Goal: Transaction & Acquisition: Purchase product/service

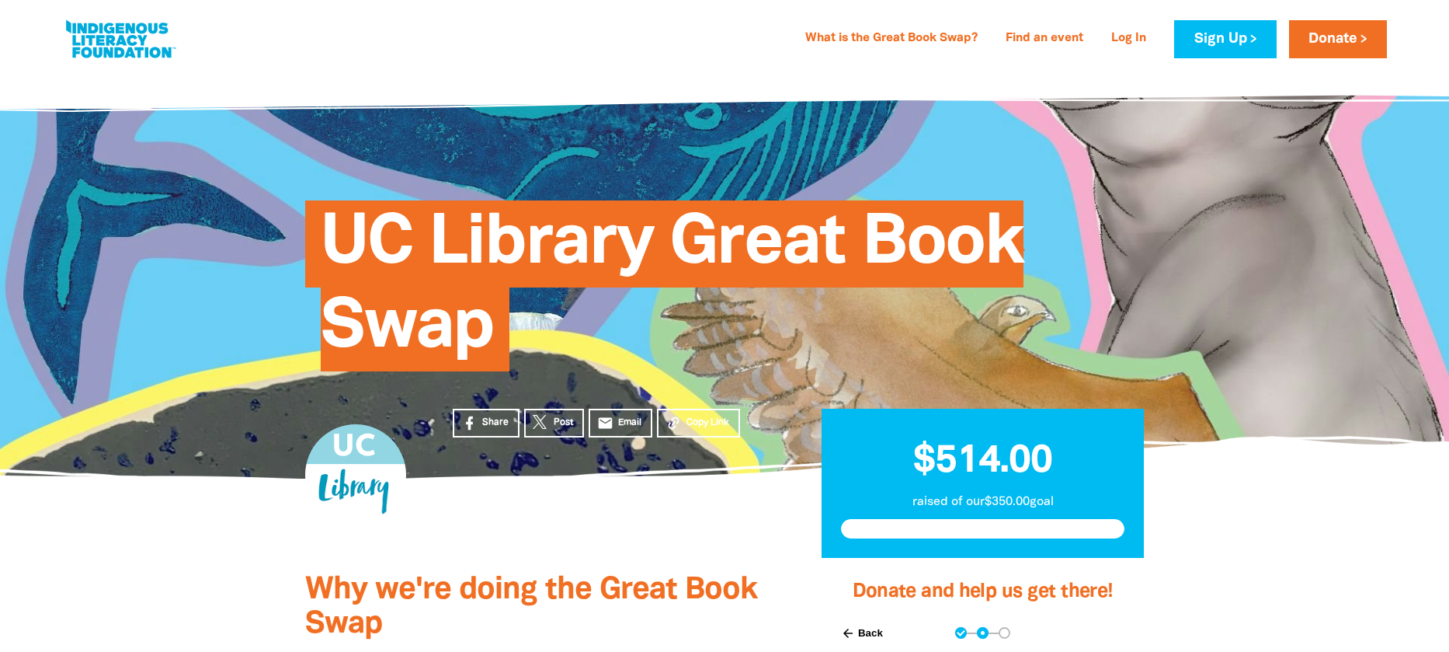
select select "AU"
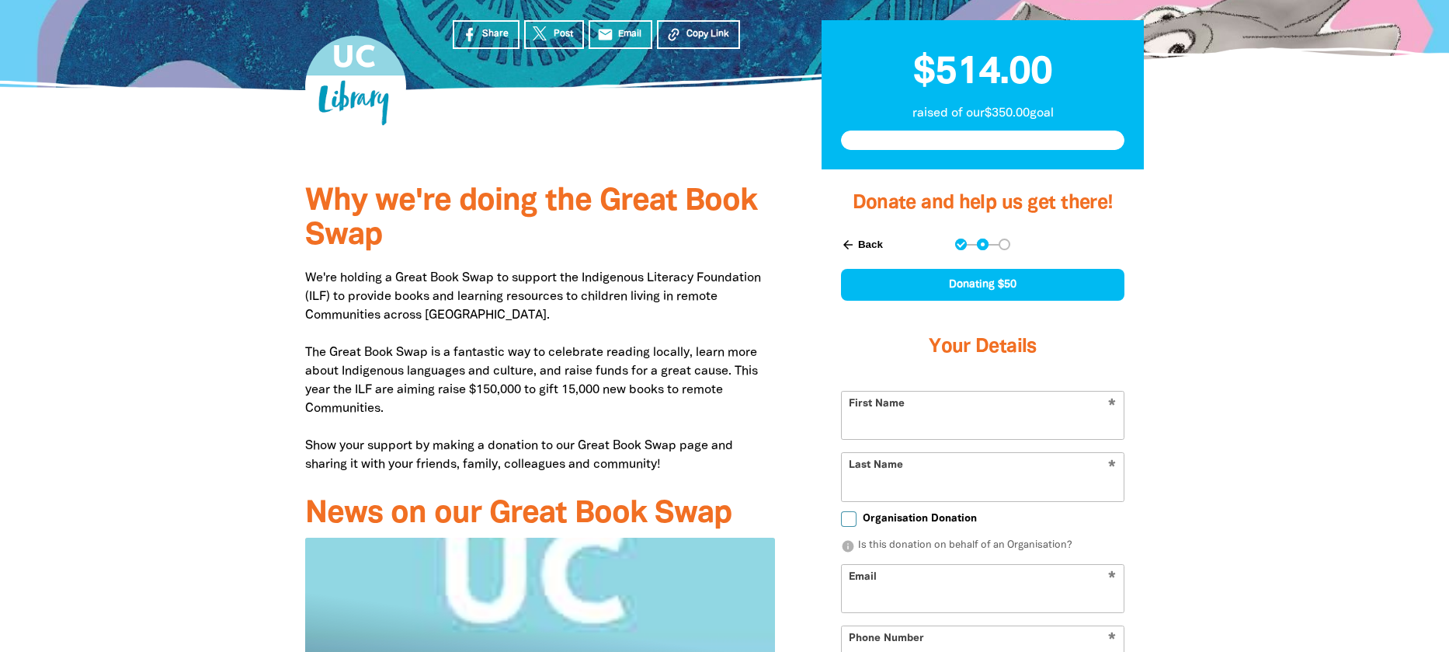
type input "[PERSON_NAME]"
type input "elliottsiobhan@gmail.com"
type input "0411 078 301"
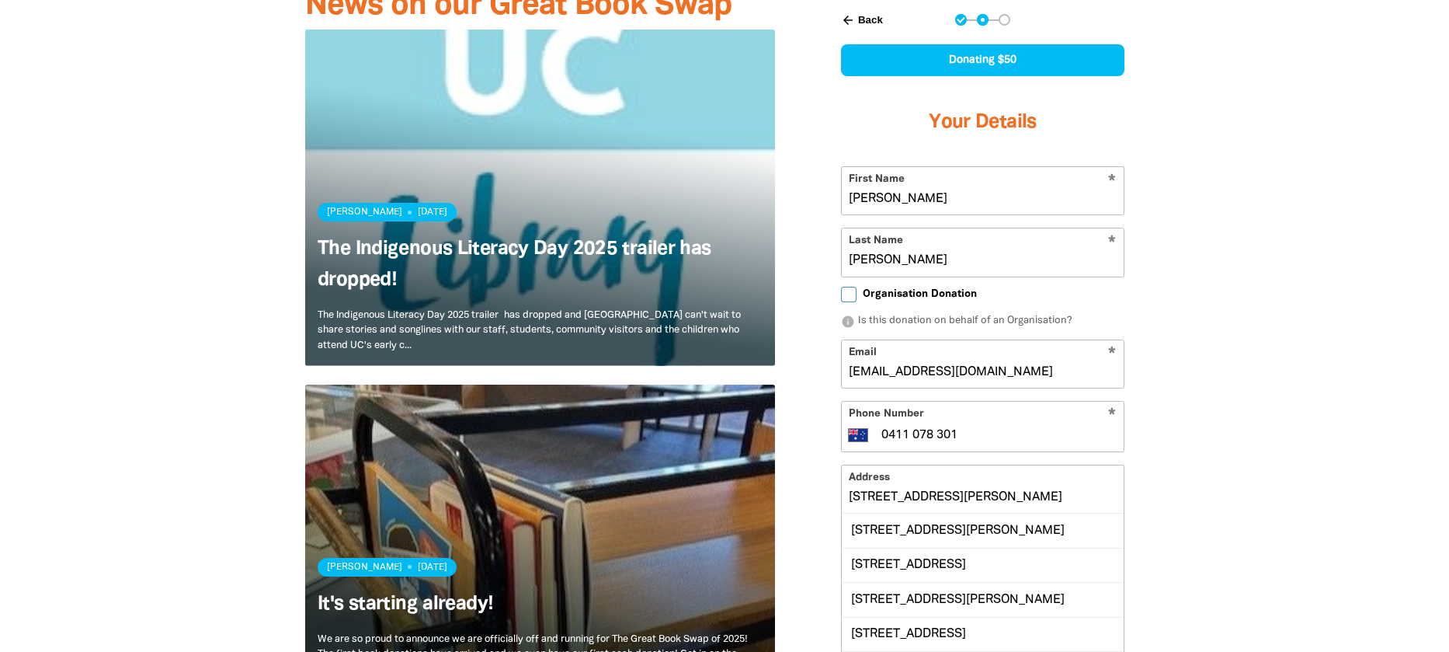
scroll to position [932, 0]
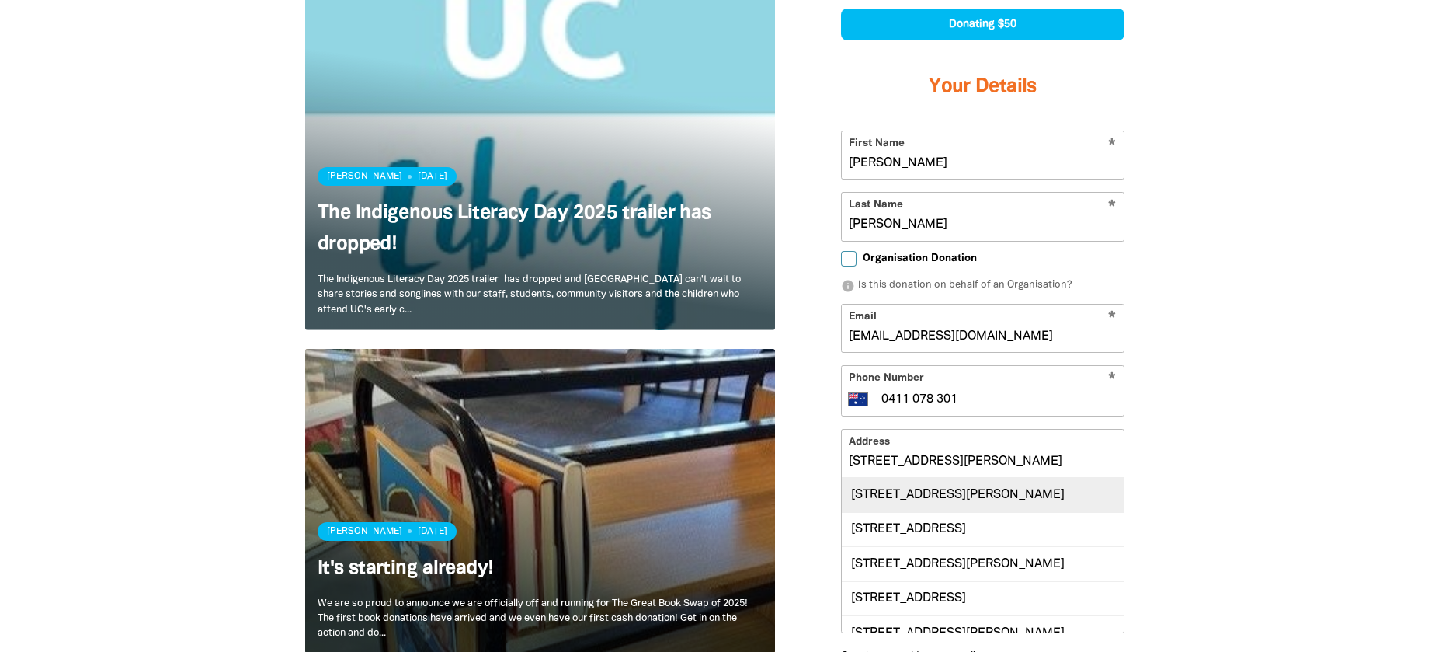
click at [995, 488] on div "1 Beadle Place, CHARNWOOD ACT 2615" at bounding box center [983, 494] width 282 height 33
type input "1 Beadle Place, CHARNWOOD ACT 2615"
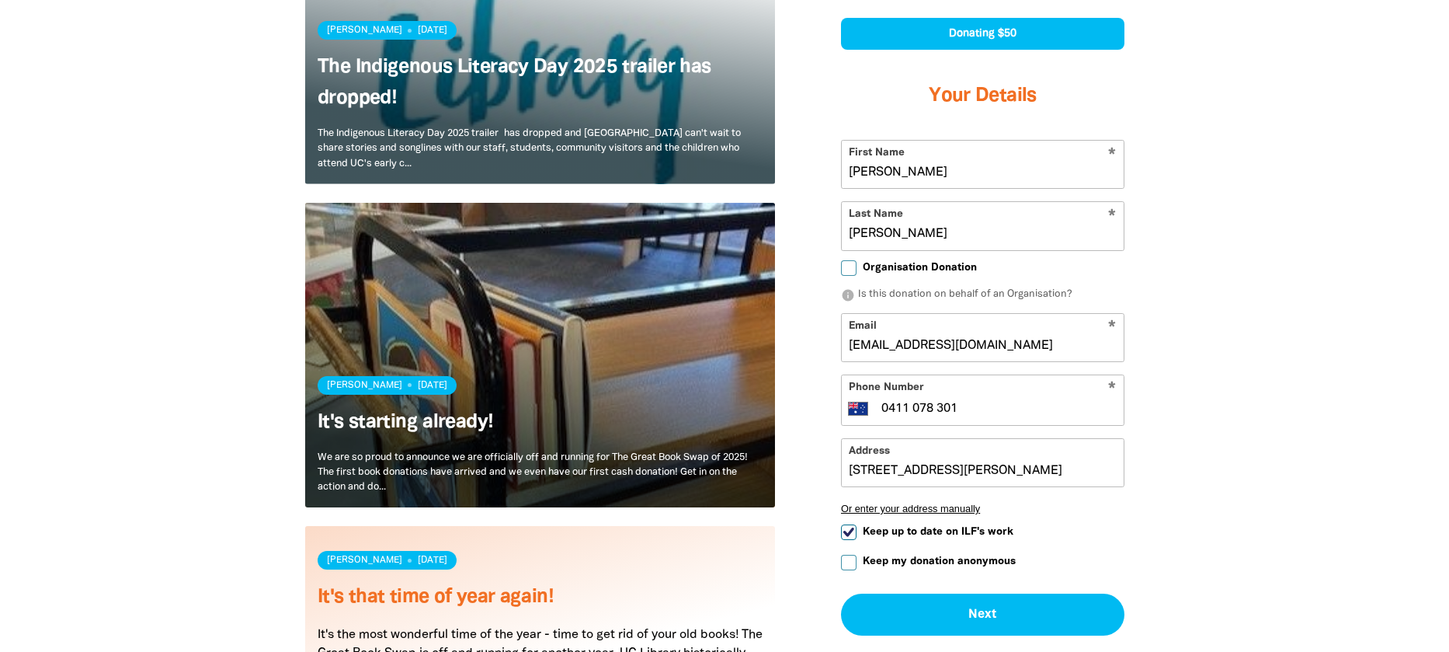
scroll to position [1087, 0]
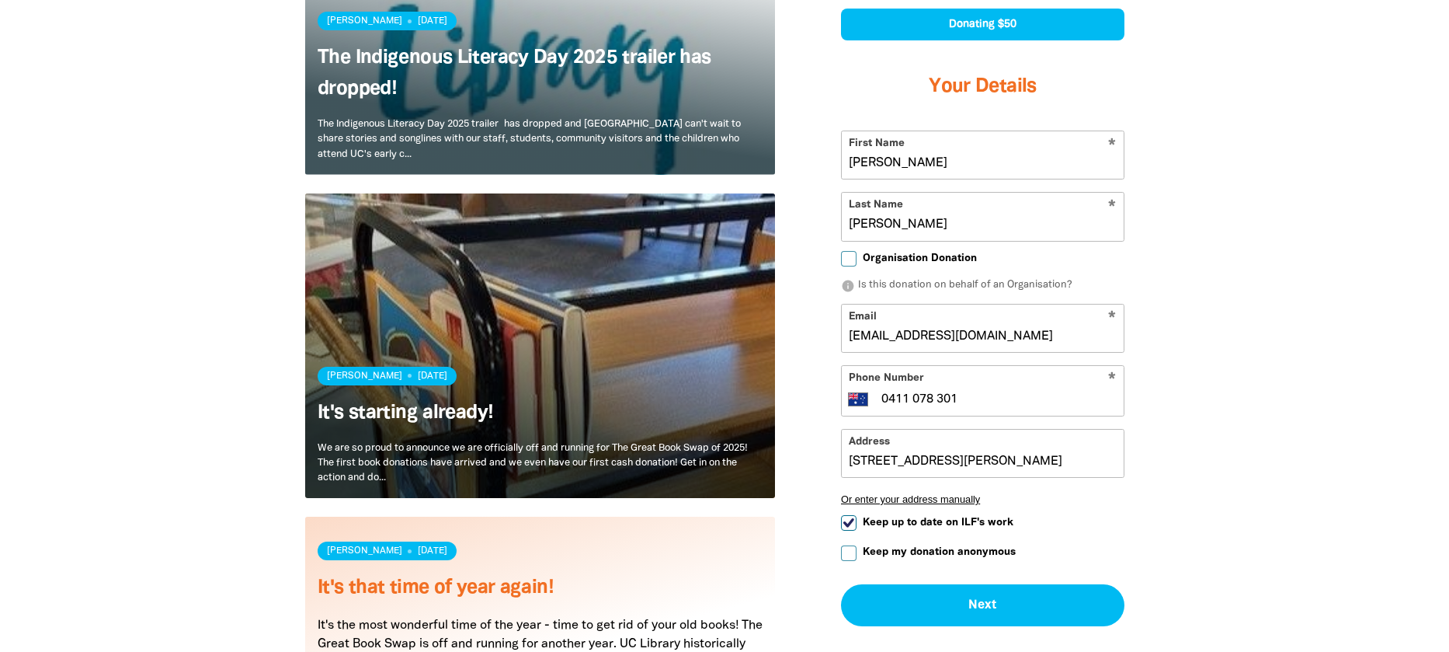
click at [974, 521] on span "Keep up to date on ILF's work" at bounding box center [938, 522] width 151 height 15
click at [857, 521] on input "Keep up to date on ILF's work" at bounding box center [849, 523] width 16 height 16
checkbox input "false"
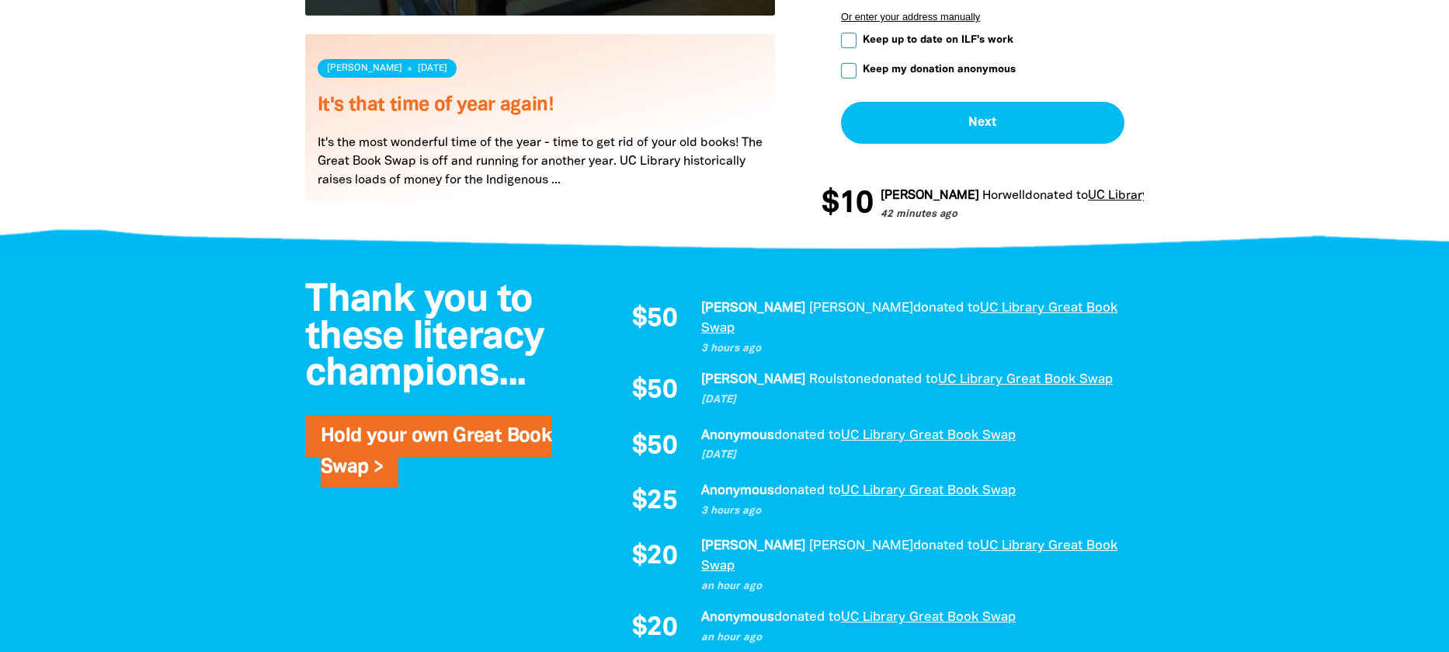
scroll to position [1475, 0]
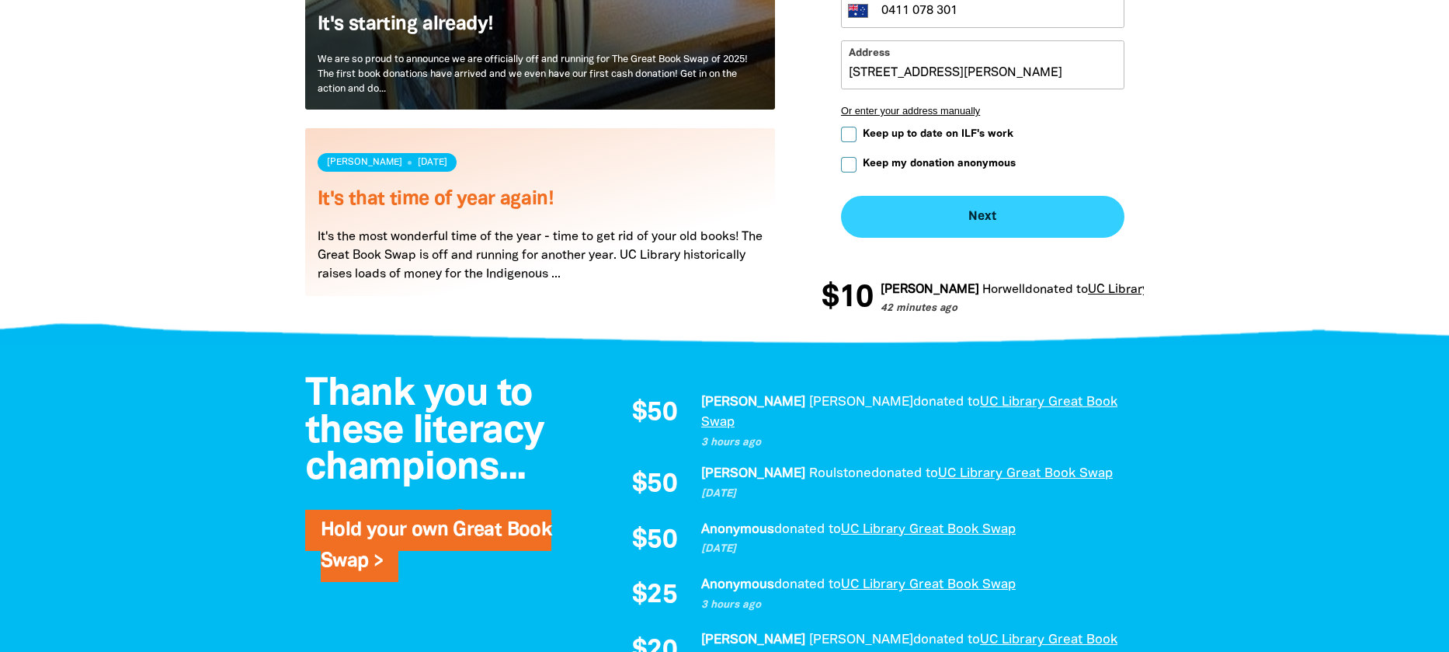
click at [980, 229] on button "Next chevron_right" at bounding box center [982, 217] width 283 height 42
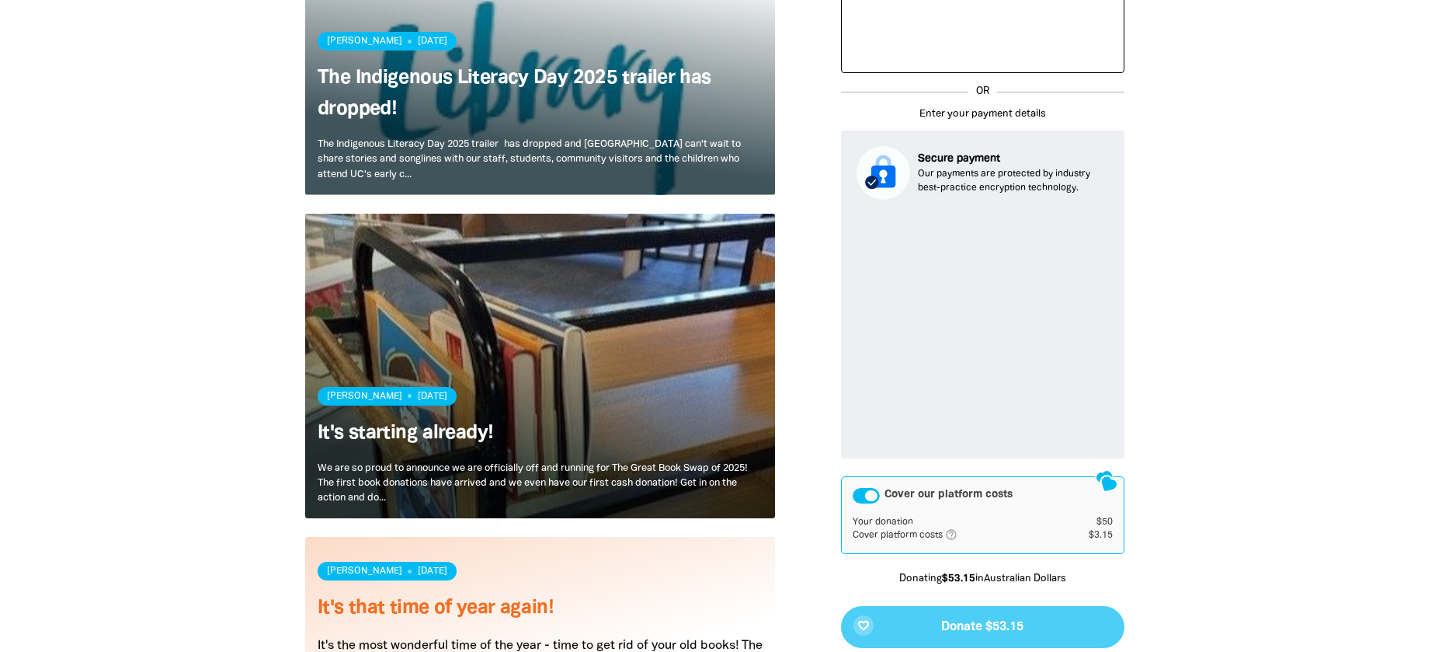
scroll to position [1027, 0]
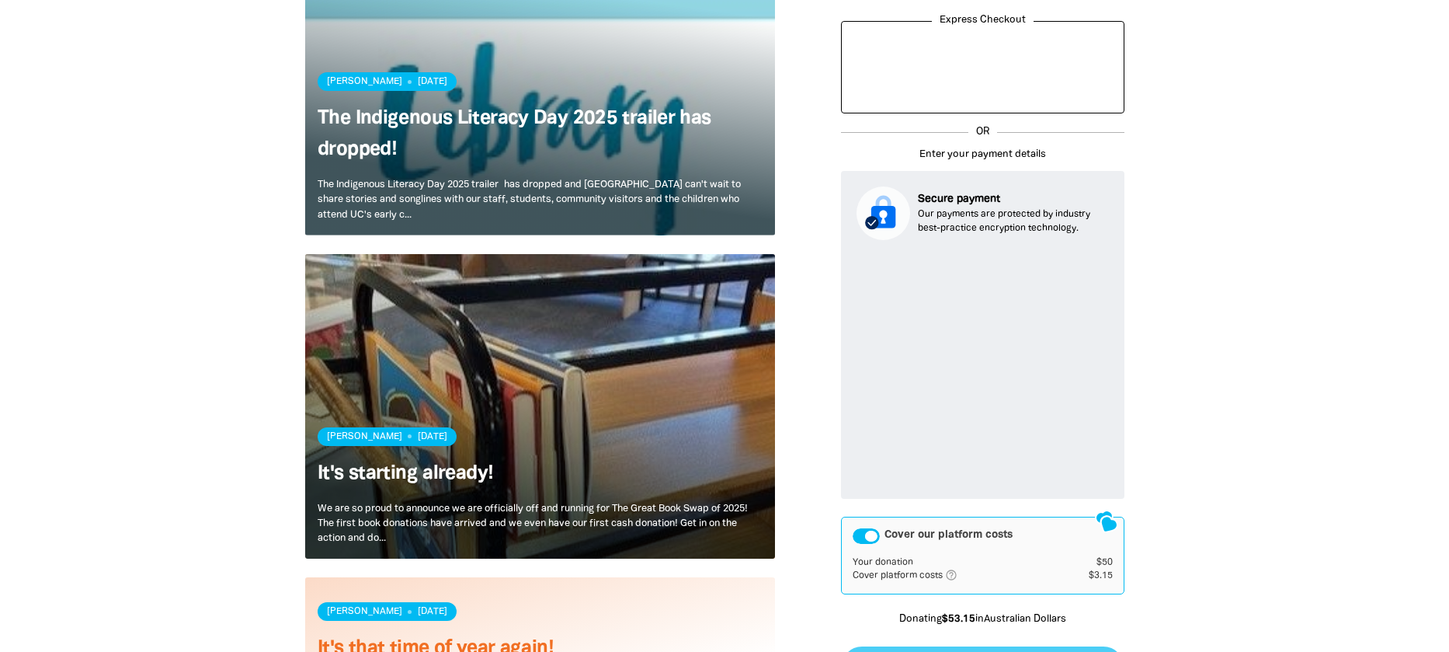
click at [877, 533] on div "Cover our platform costs" at bounding box center [866, 536] width 27 height 16
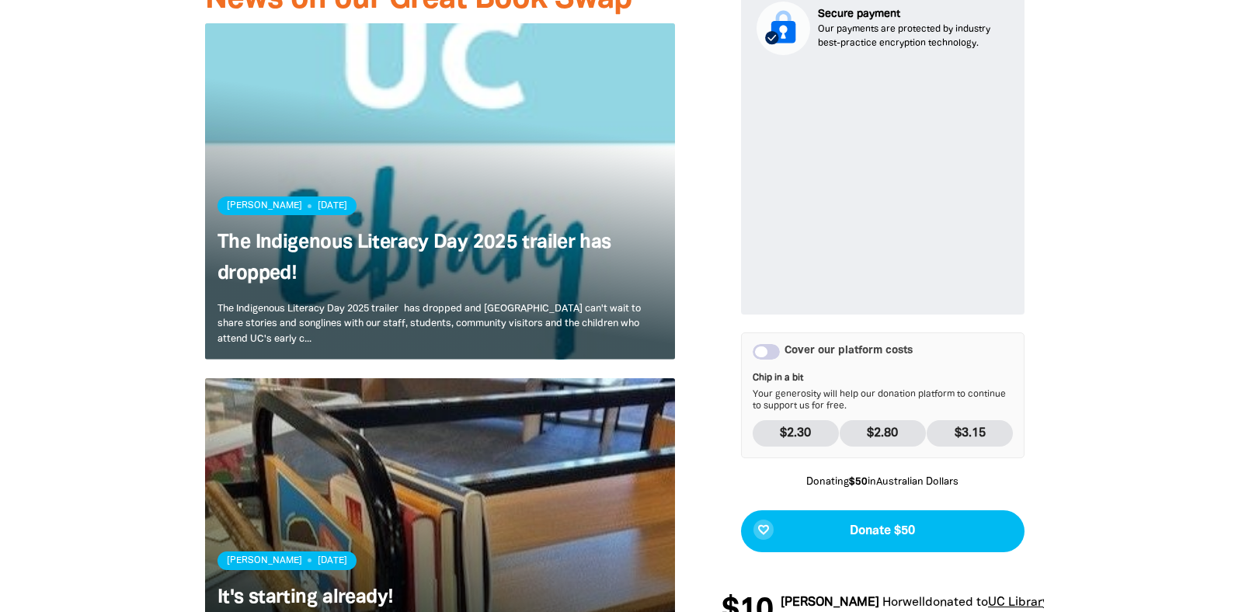
scroll to position [949, 0]
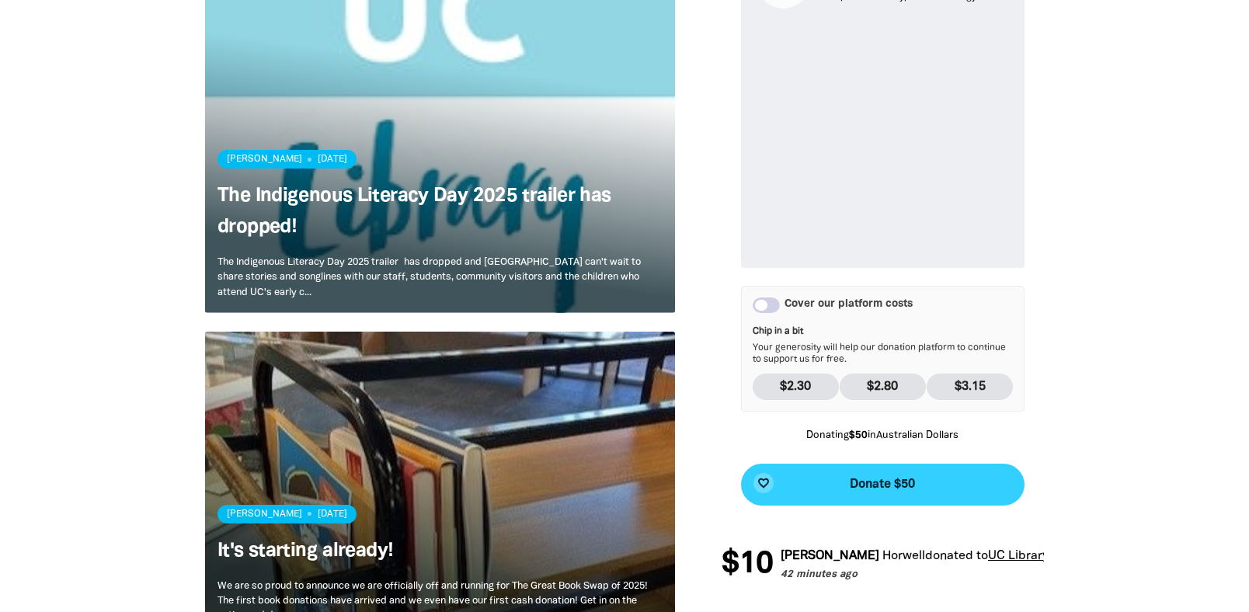
click at [902, 480] on span "Donate $50" at bounding box center [882, 484] width 65 height 12
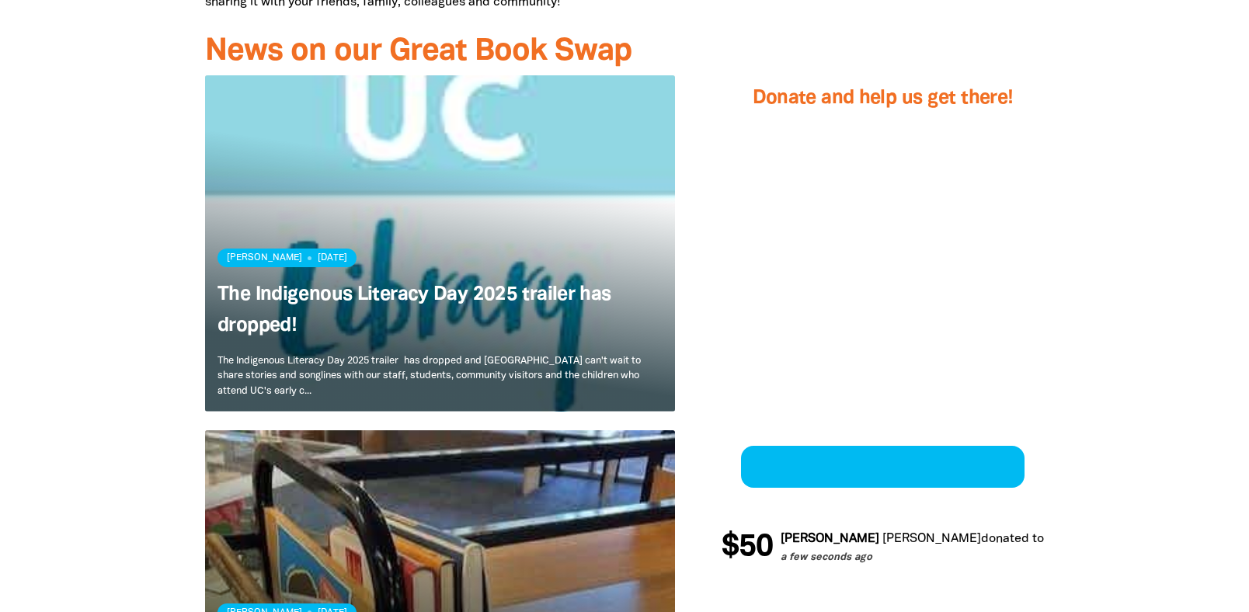
scroll to position [850, 0]
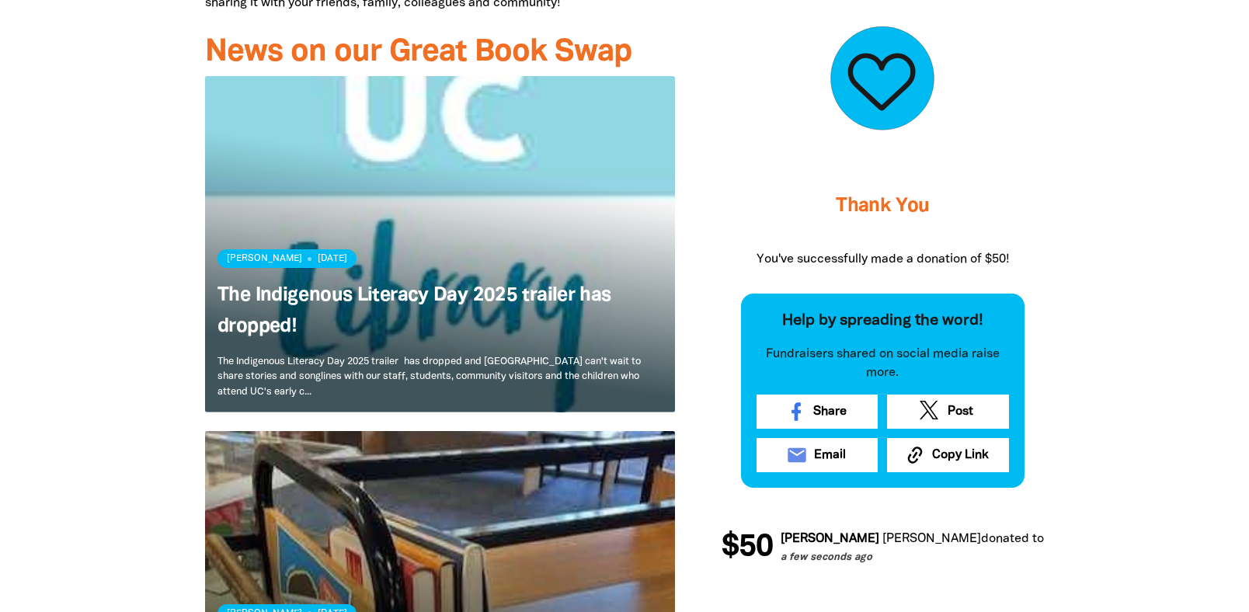
drag, startPoint x: 1196, startPoint y: 269, endPoint x: 950, endPoint y: 2, distance: 363.8
click at [1196, 269] on div at bounding box center [624, 336] width 1249 height 1256
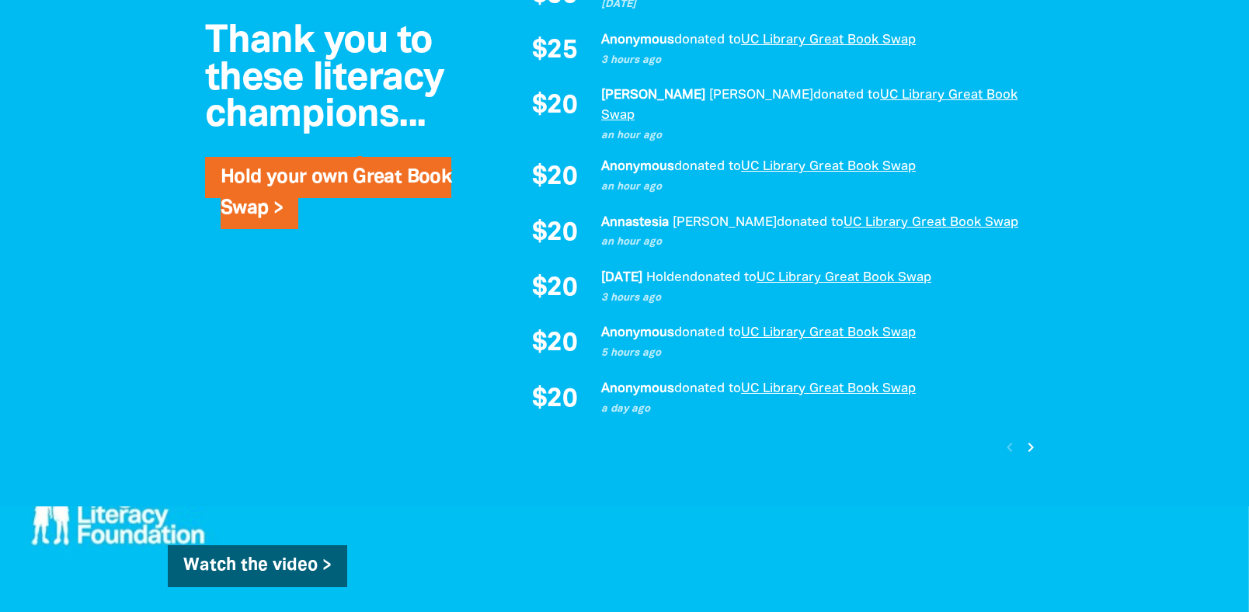
scroll to position [2019, 0]
click at [1034, 439] on icon "chevron_right" at bounding box center [1031, 448] width 19 height 19
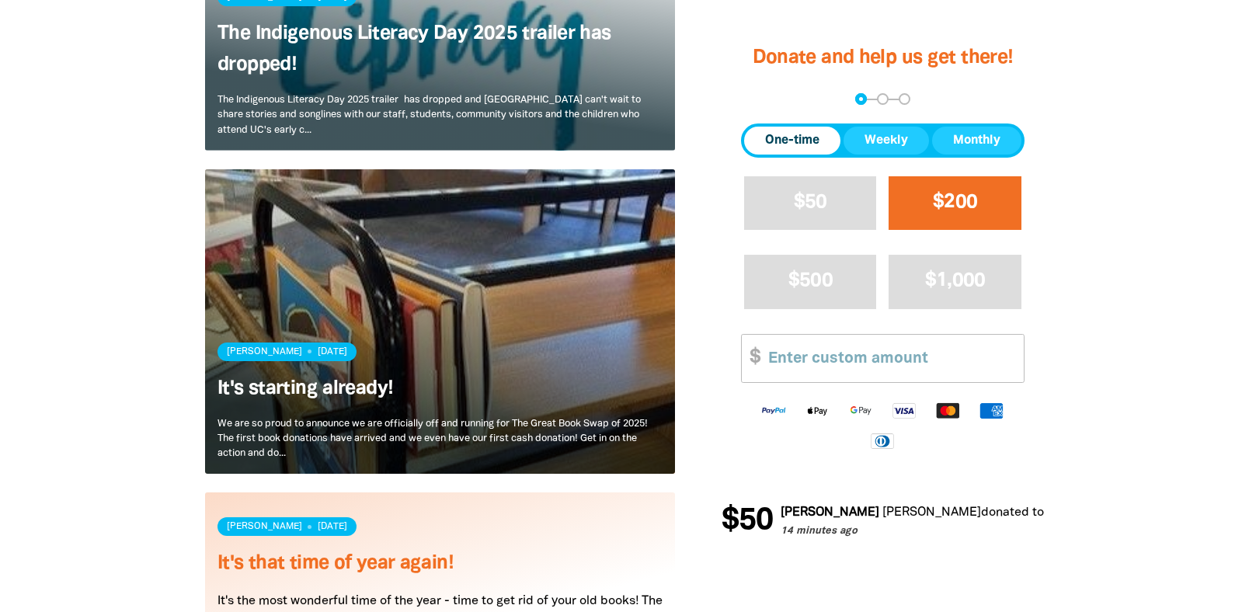
scroll to position [1068, 0]
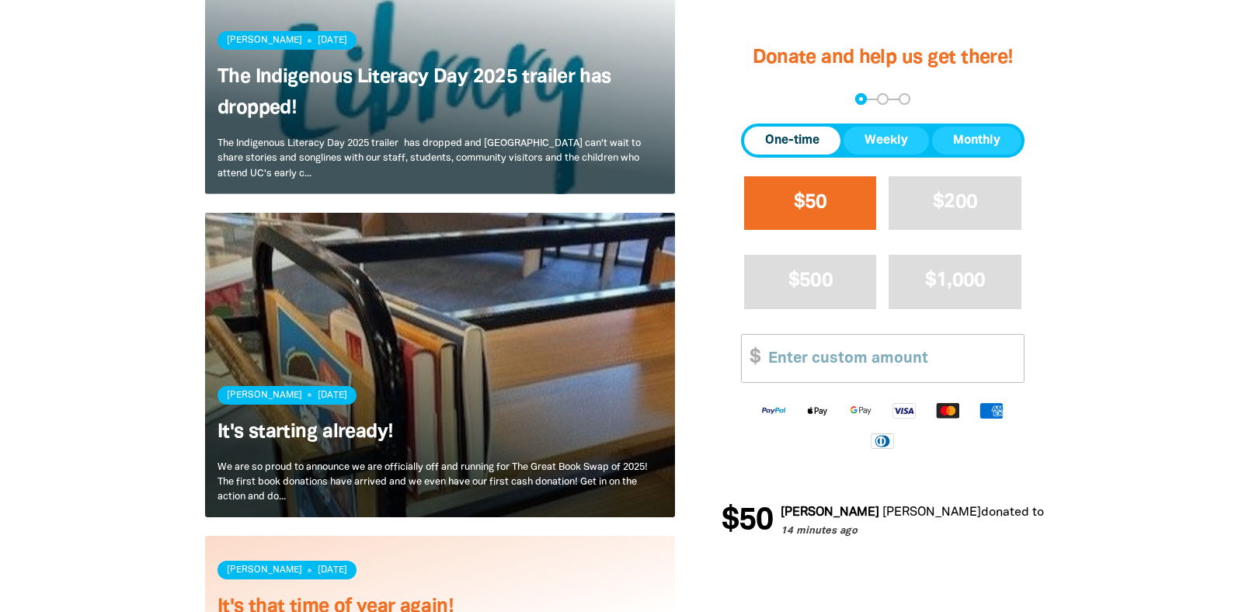
click at [783, 189] on button "$50" at bounding box center [810, 204] width 133 height 54
select select "AU"
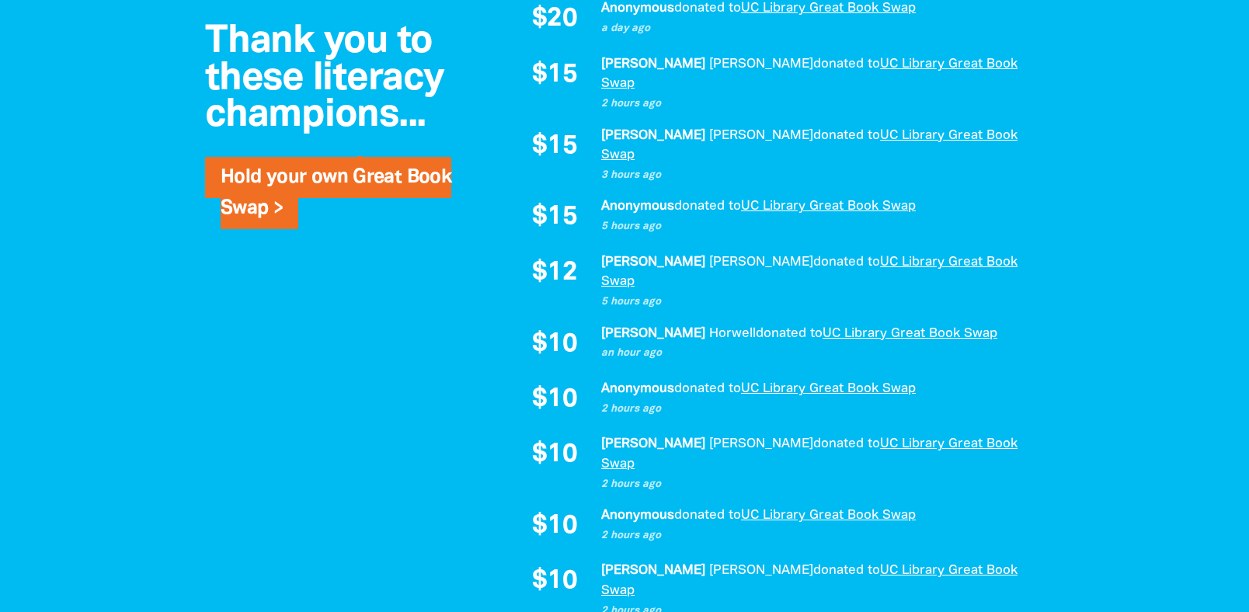
scroll to position [2155, 0]
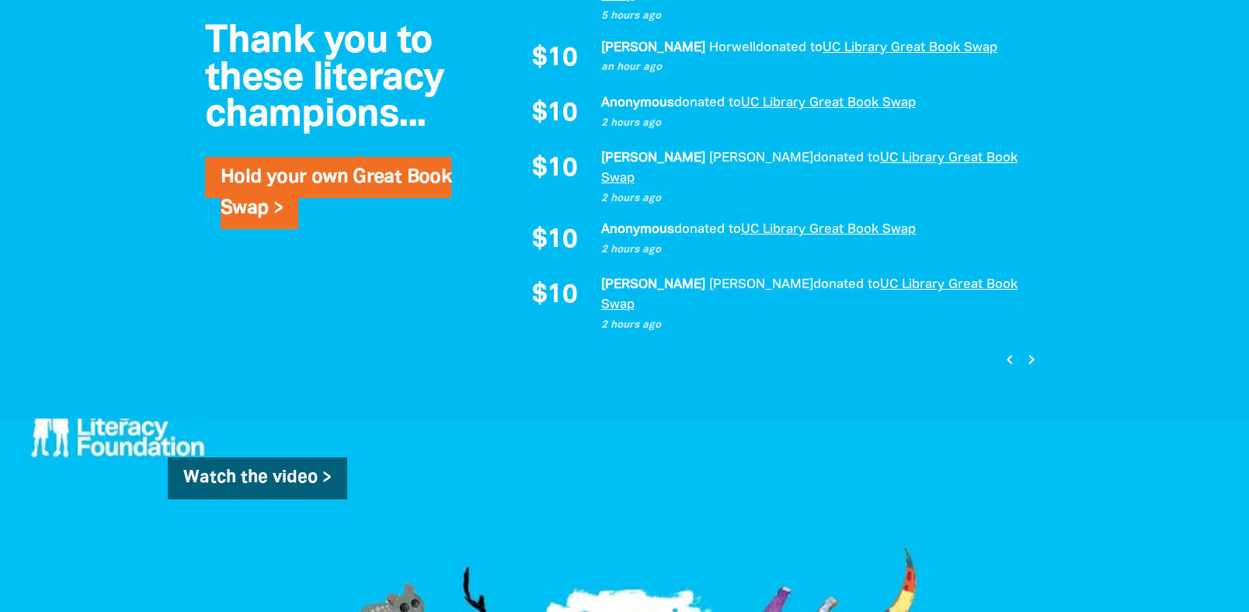
click at [1030, 350] on icon "chevron_right" at bounding box center [1031, 359] width 19 height 19
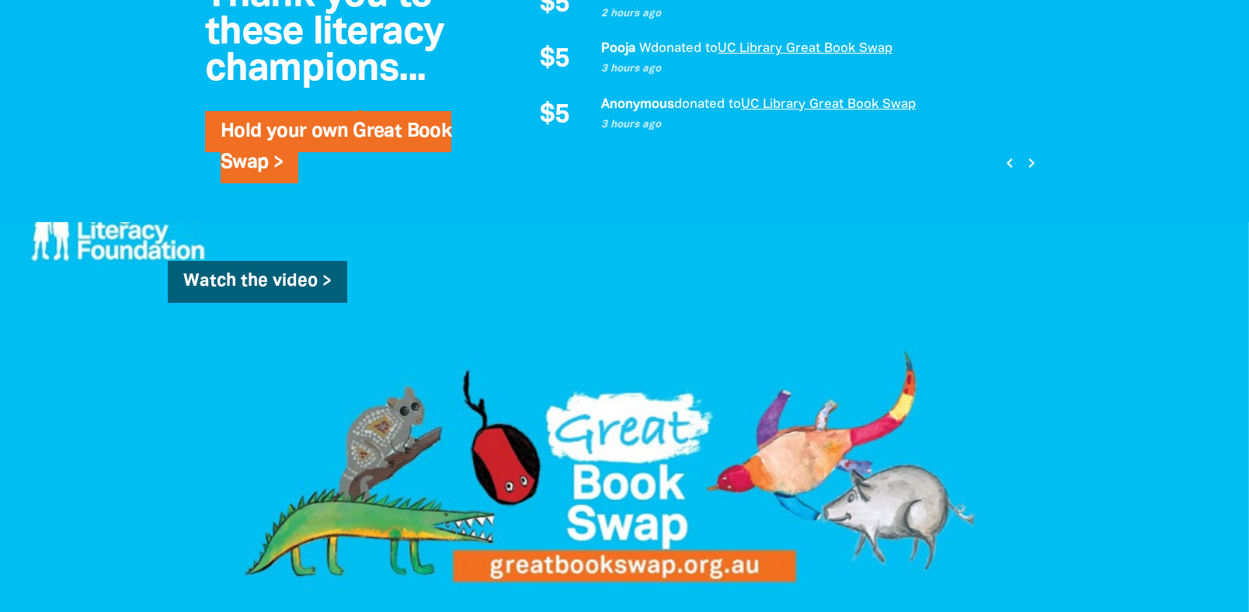
scroll to position [2310, 0]
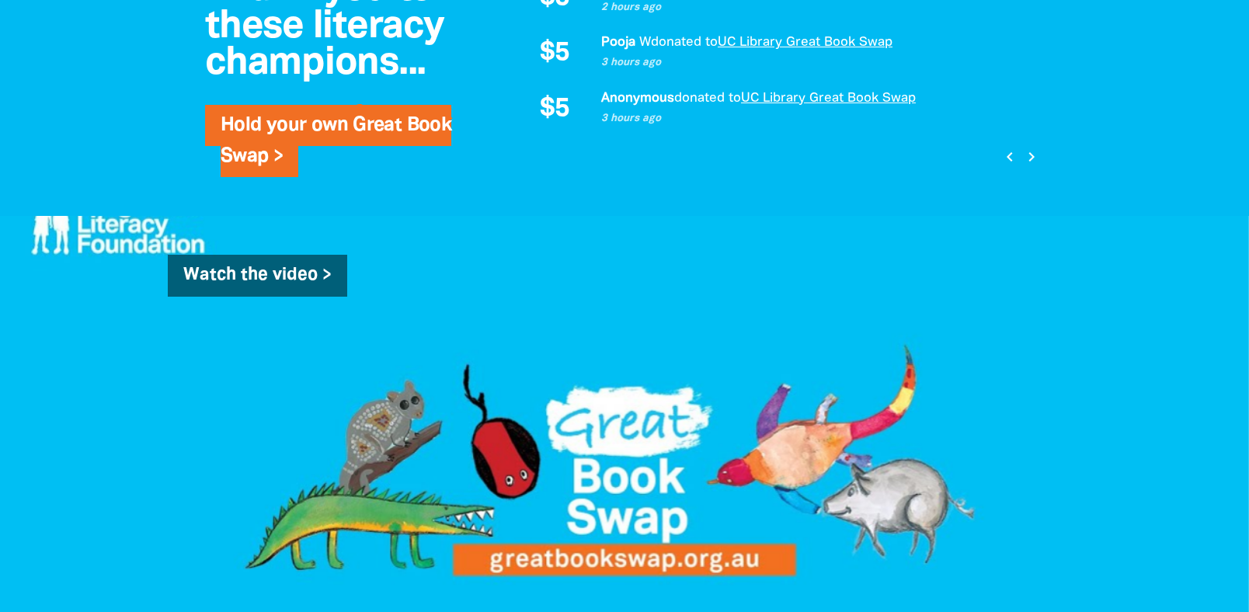
click at [1029, 148] on icon "chevron_right" at bounding box center [1031, 157] width 19 height 19
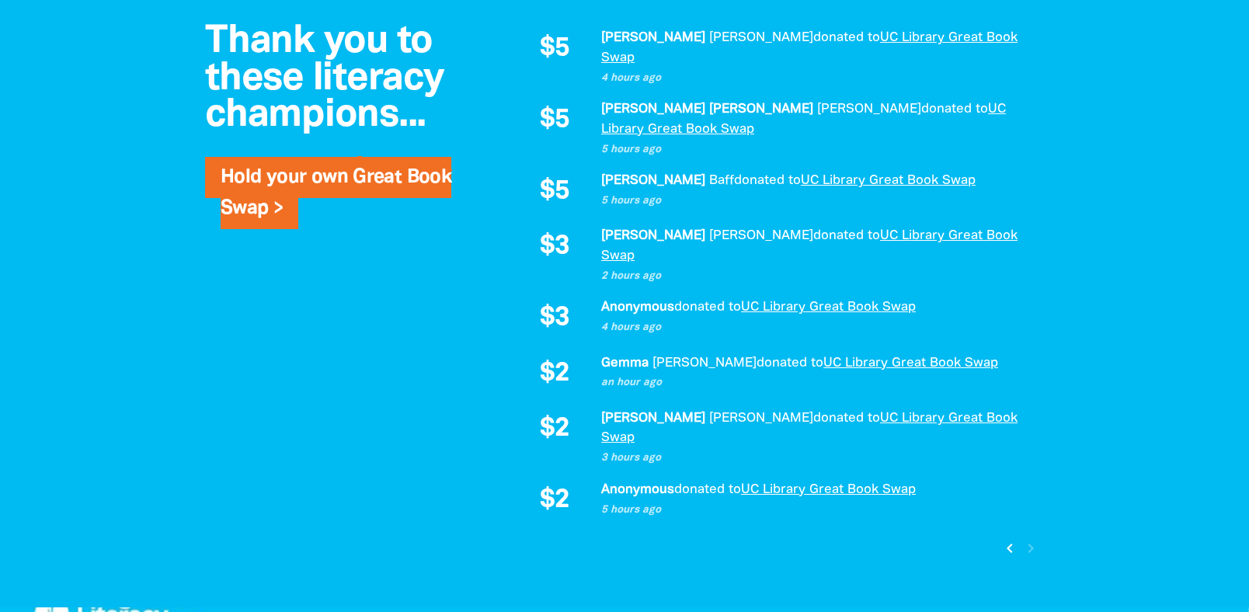
scroll to position [1812, 0]
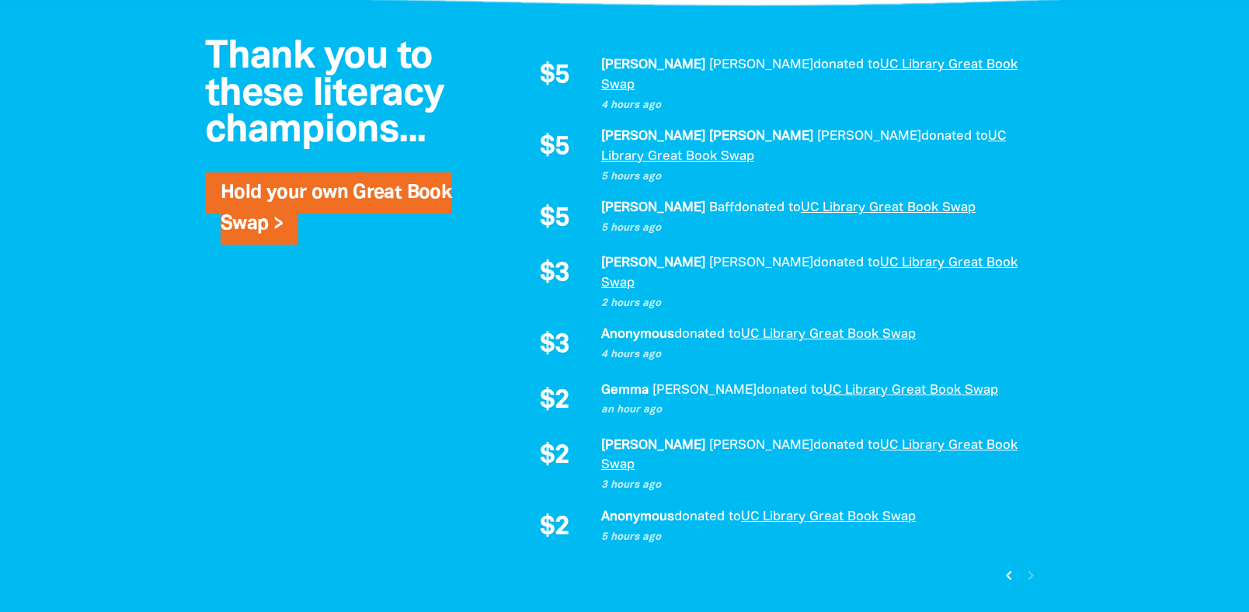
click at [1008, 566] on icon "chevron_left" at bounding box center [1008, 575] width 19 height 19
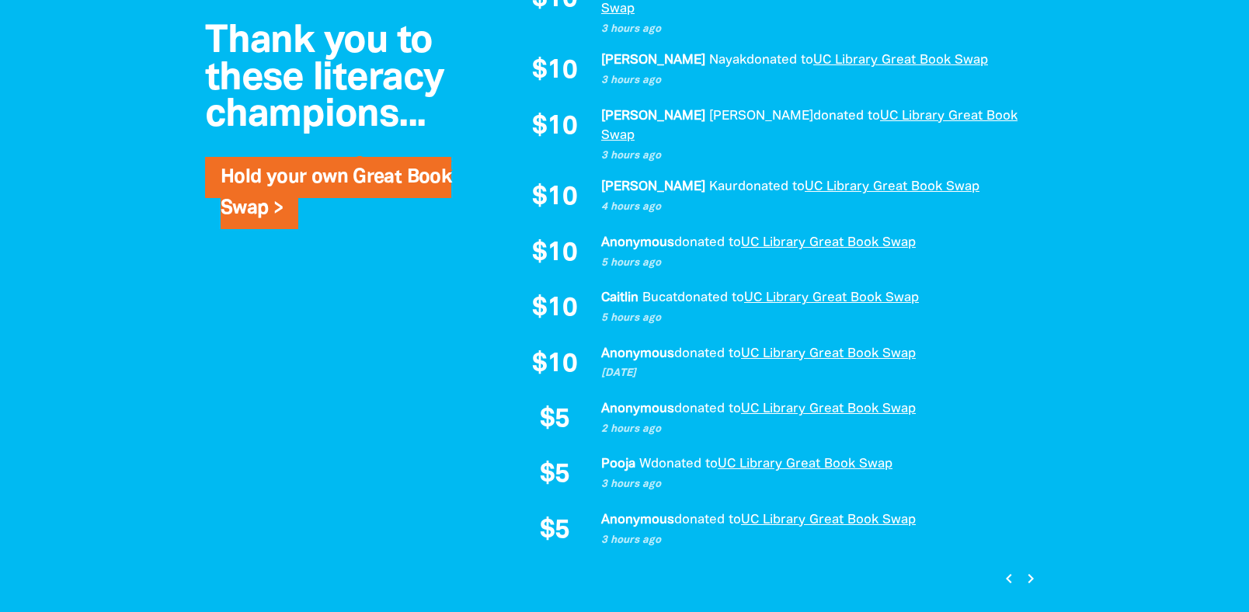
scroll to position [1922, 0]
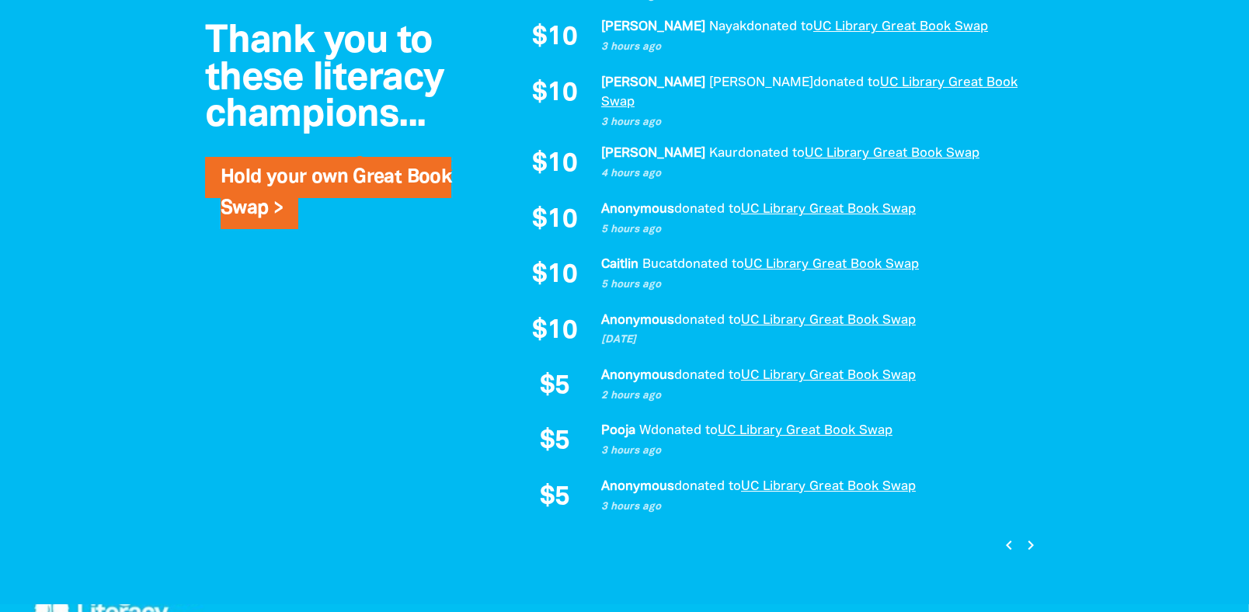
click at [1002, 536] on icon "chevron_left" at bounding box center [1008, 545] width 19 height 19
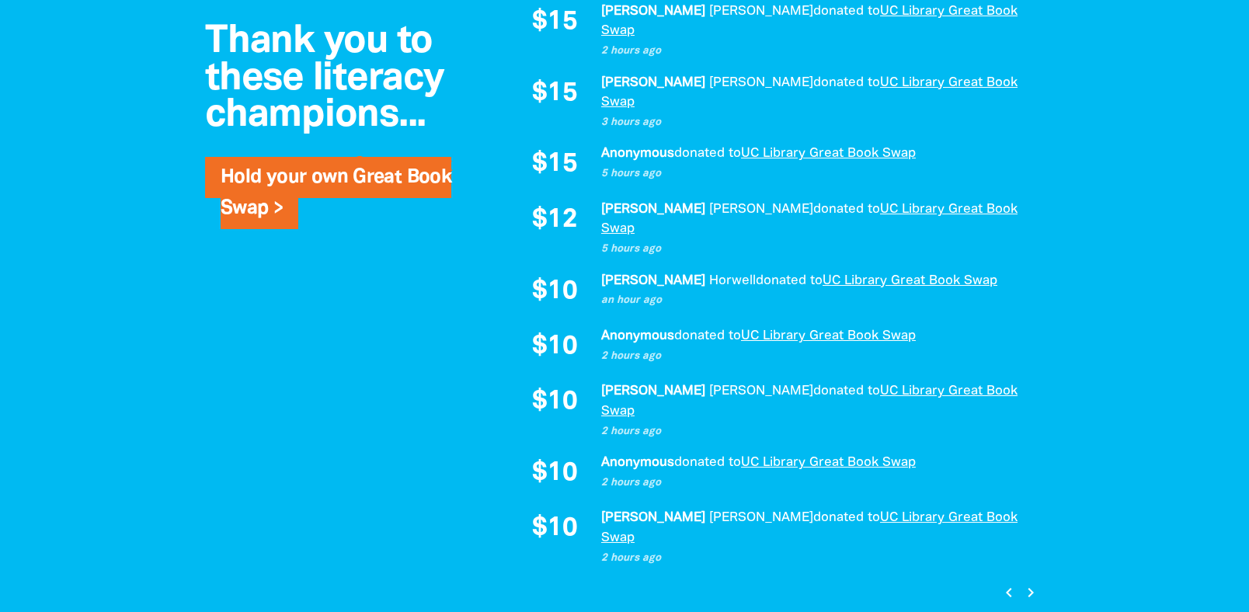
click at [1013, 583] on icon "chevron_left" at bounding box center [1008, 592] width 19 height 19
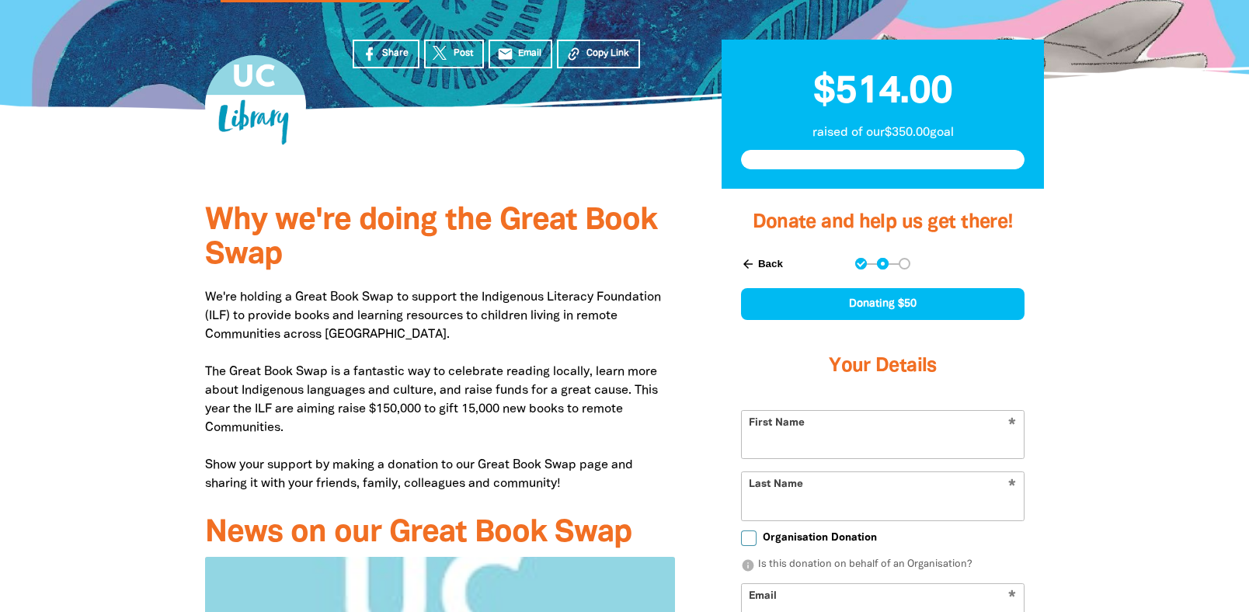
scroll to position [214, 0]
click at [756, 258] on button "arrow_back Back" at bounding box center [762, 264] width 54 height 26
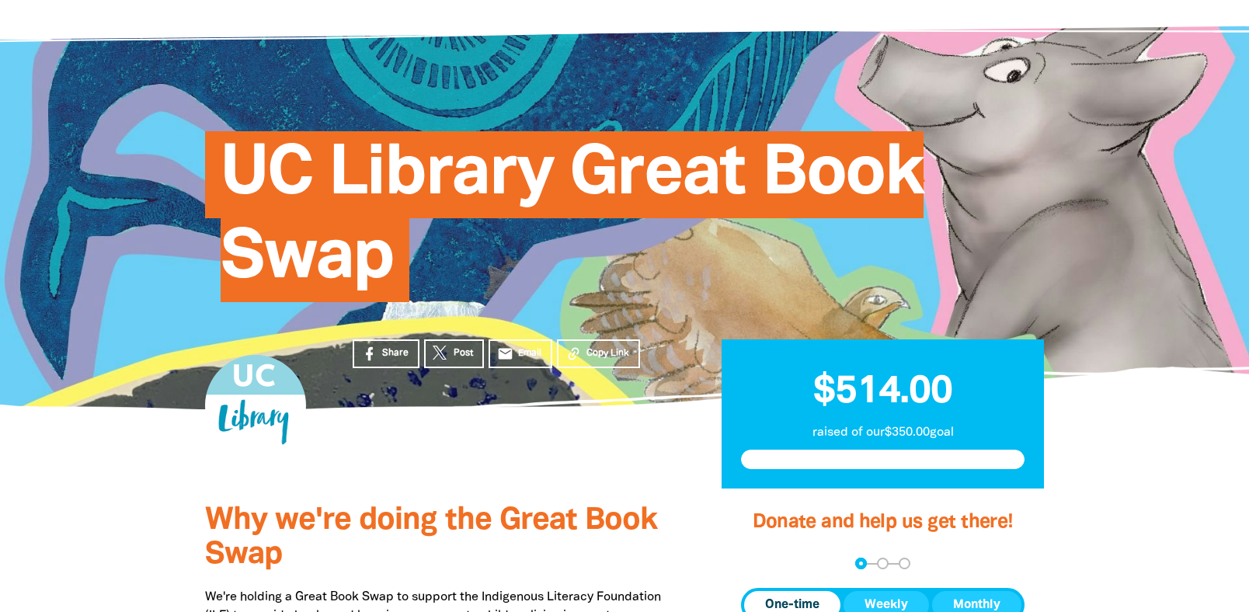
scroll to position [0, 0]
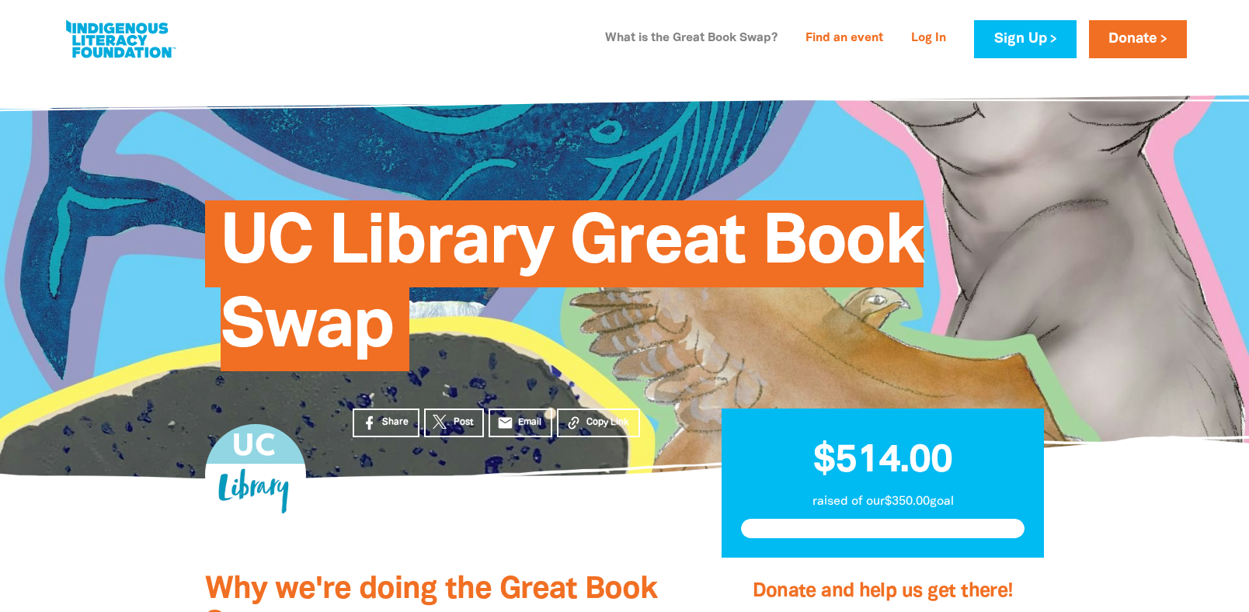
click at [646, 44] on link "What is the Great Book Swap?" at bounding box center [691, 38] width 191 height 25
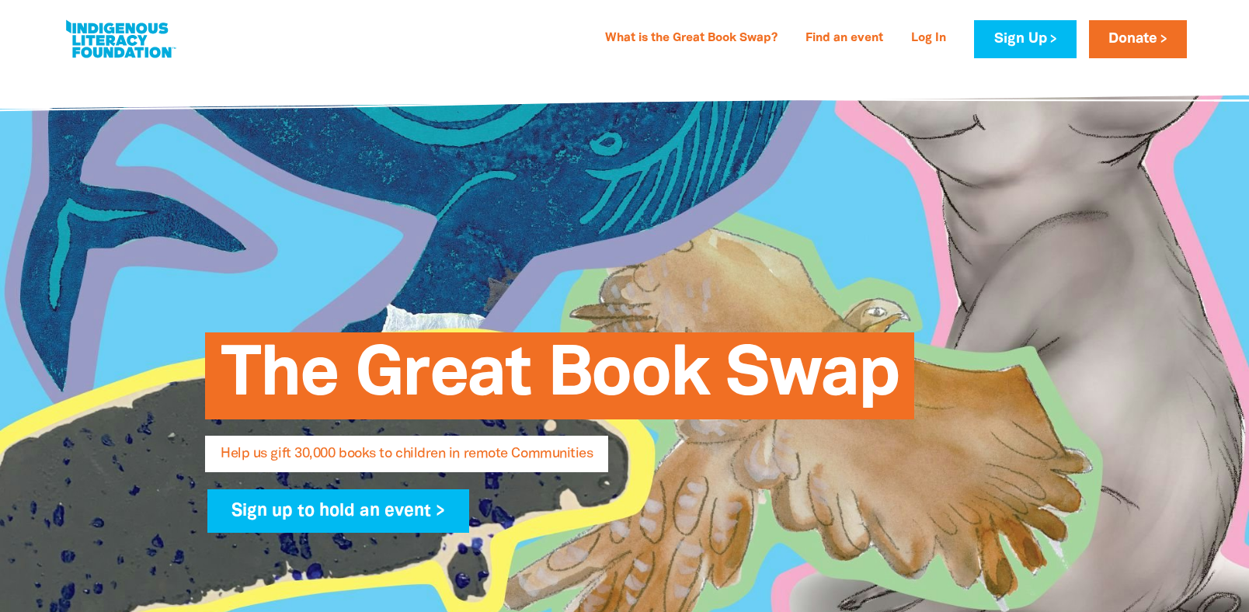
select select "AU"
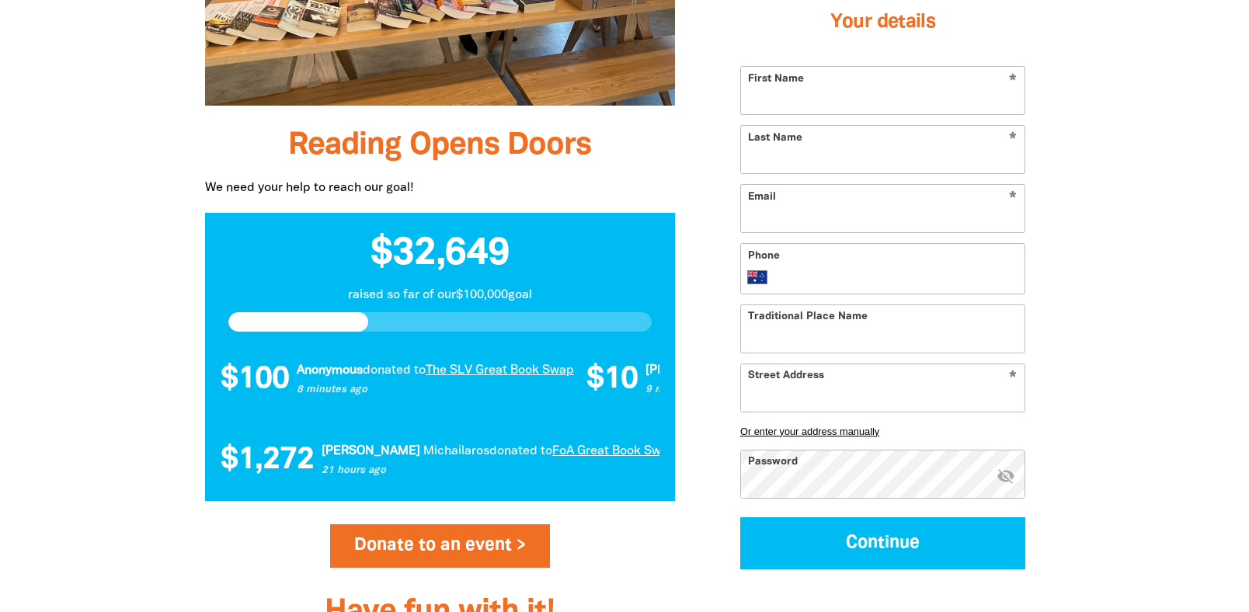
scroll to position [1447, 0]
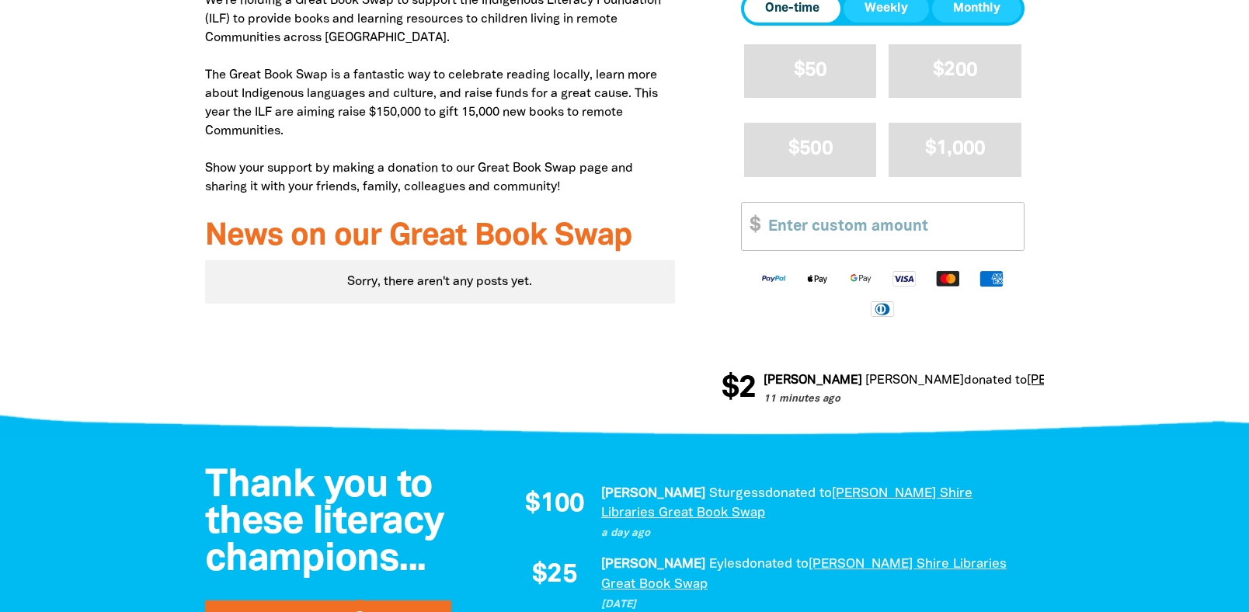
scroll to position [777, 0]
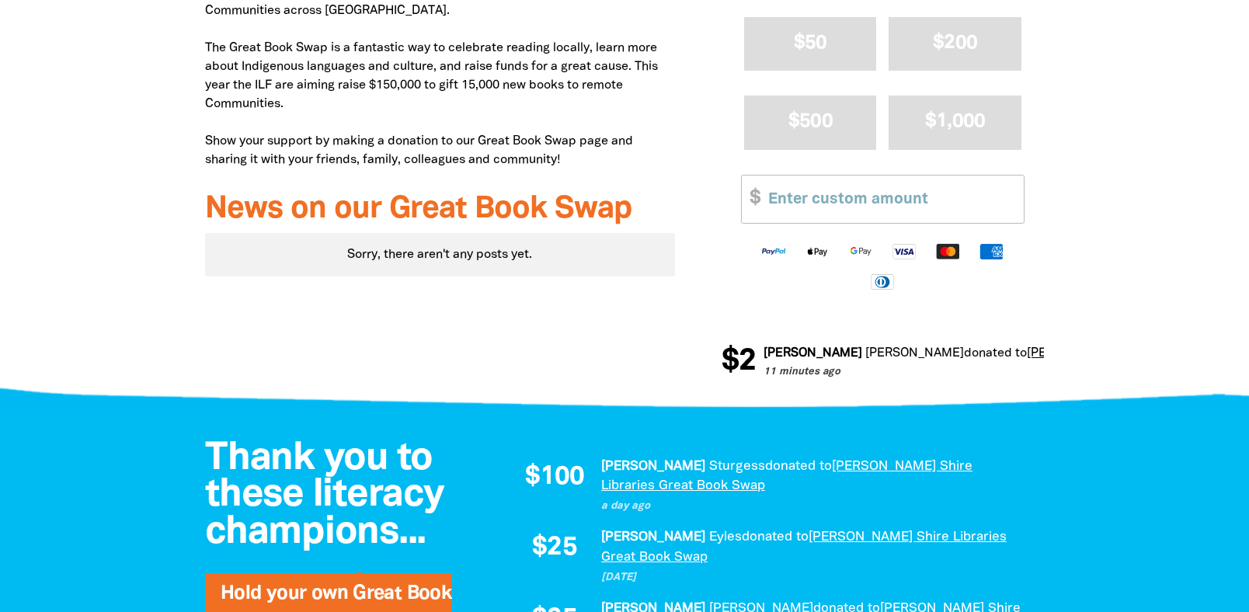
scroll to position [826, 0]
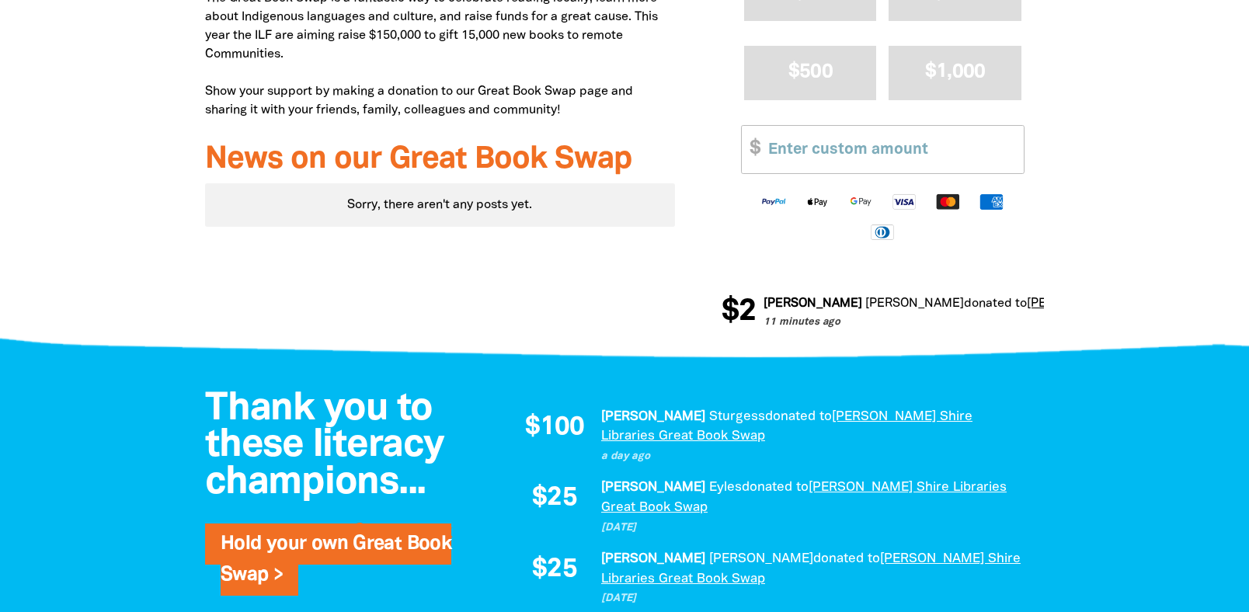
select select "AU"
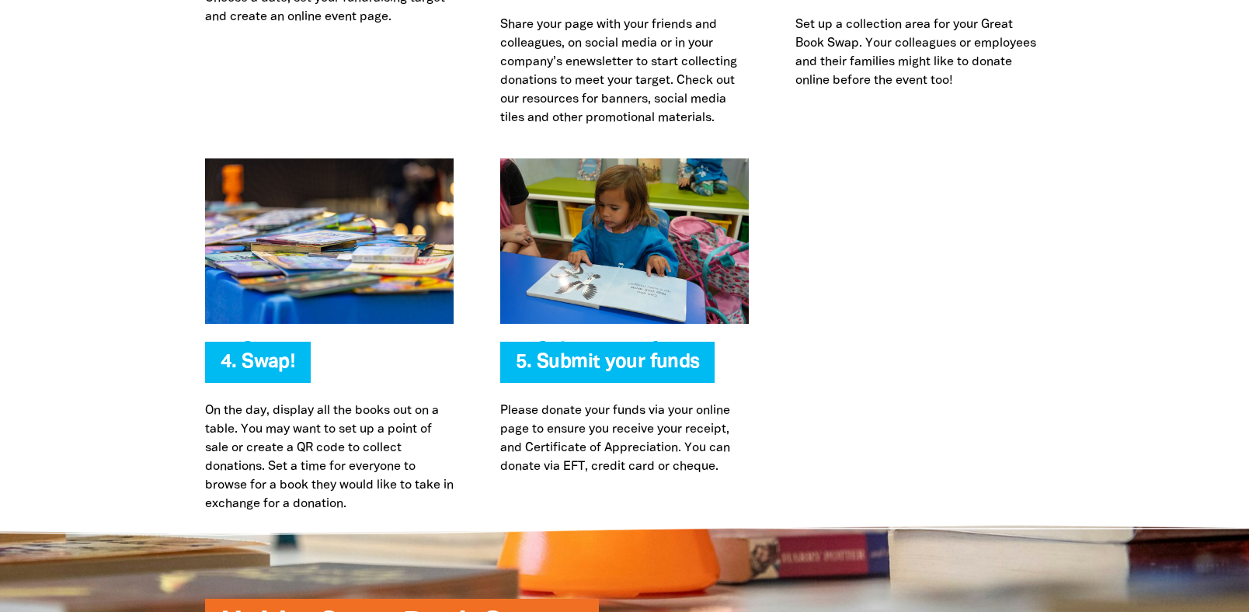
scroll to position [3466, 0]
